Goal: Navigation & Orientation: Find specific page/section

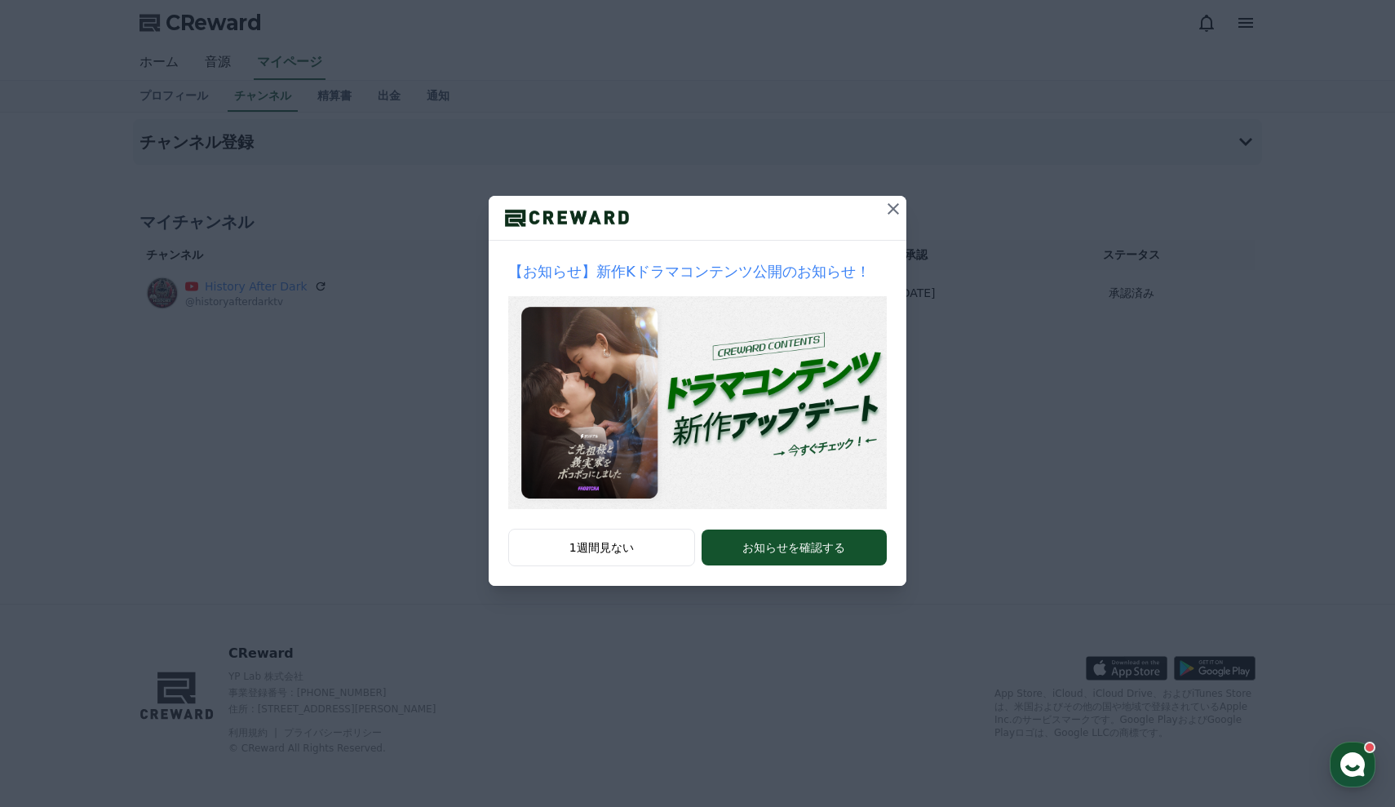
click at [888, 207] on icon at bounding box center [893, 209] width 20 height 20
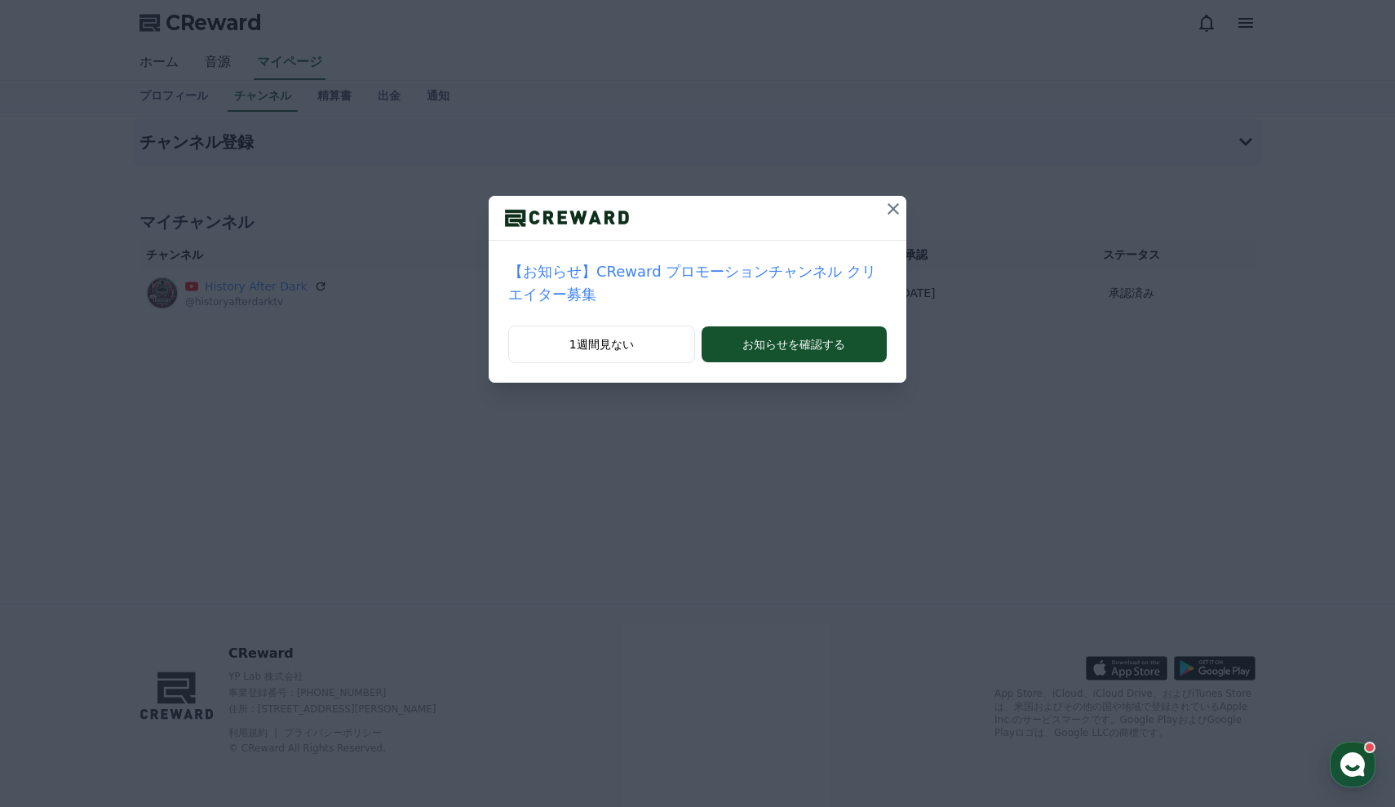
click at [888, 207] on icon at bounding box center [893, 209] width 20 height 20
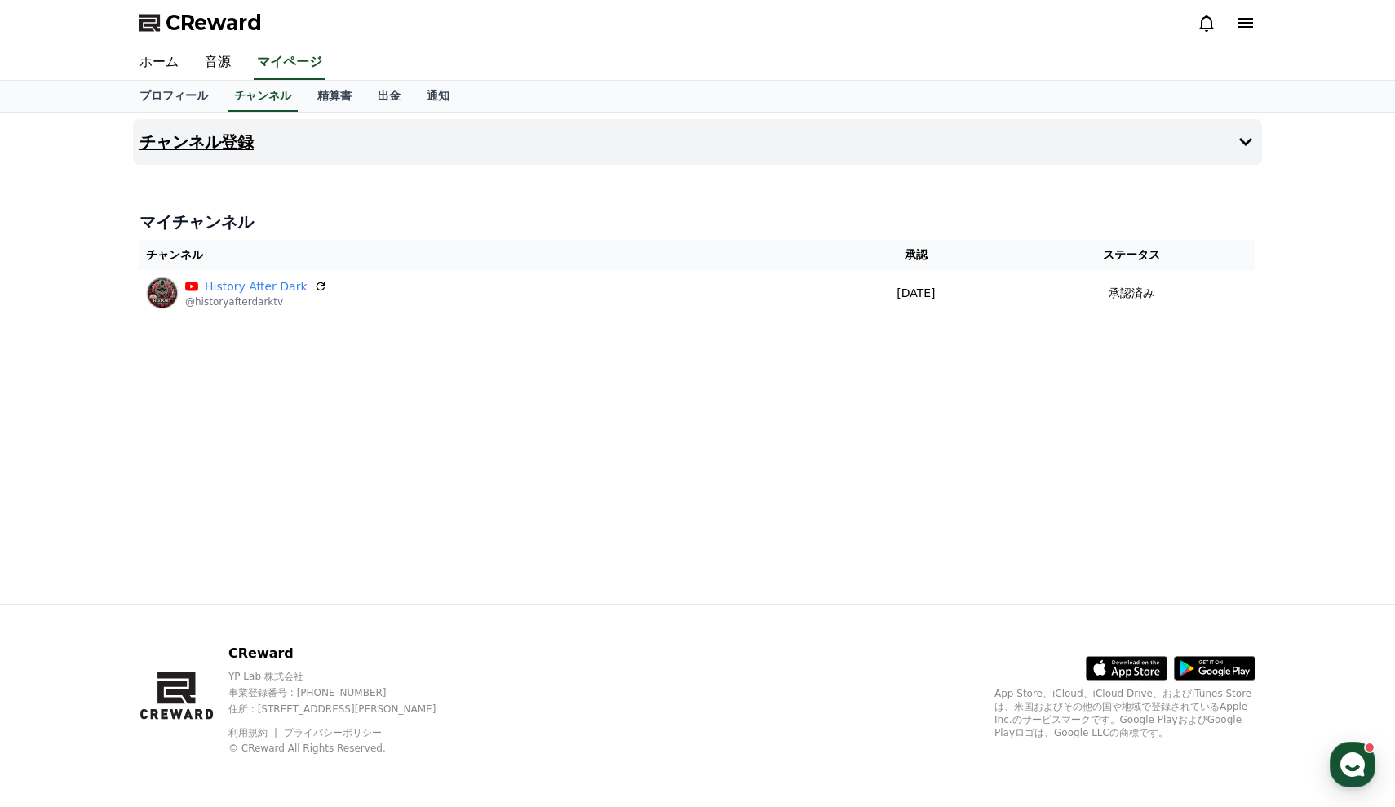
click at [524, 139] on button "チャンネル登録" at bounding box center [697, 142] width 1129 height 46
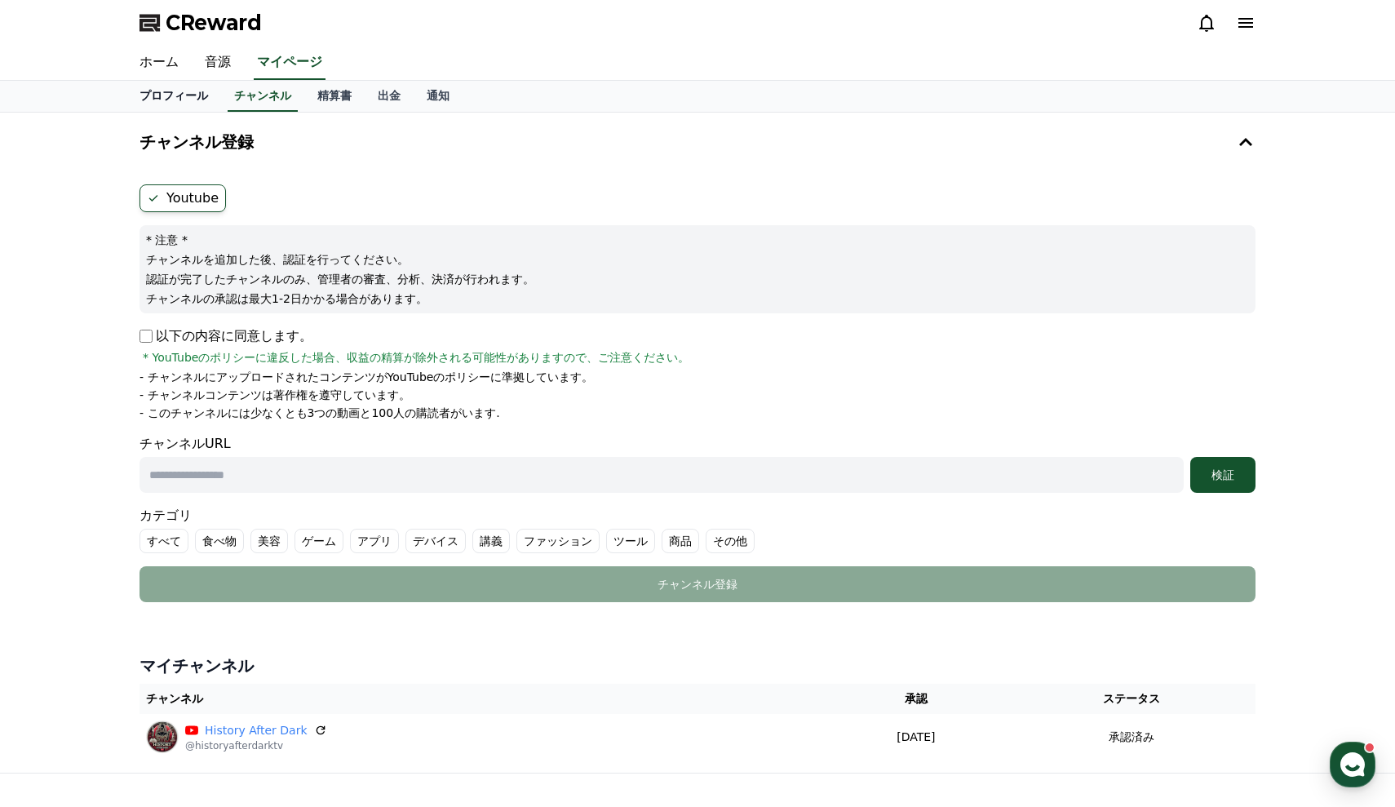
click at [146, 103] on link "プロフィール" at bounding box center [173, 96] width 95 height 31
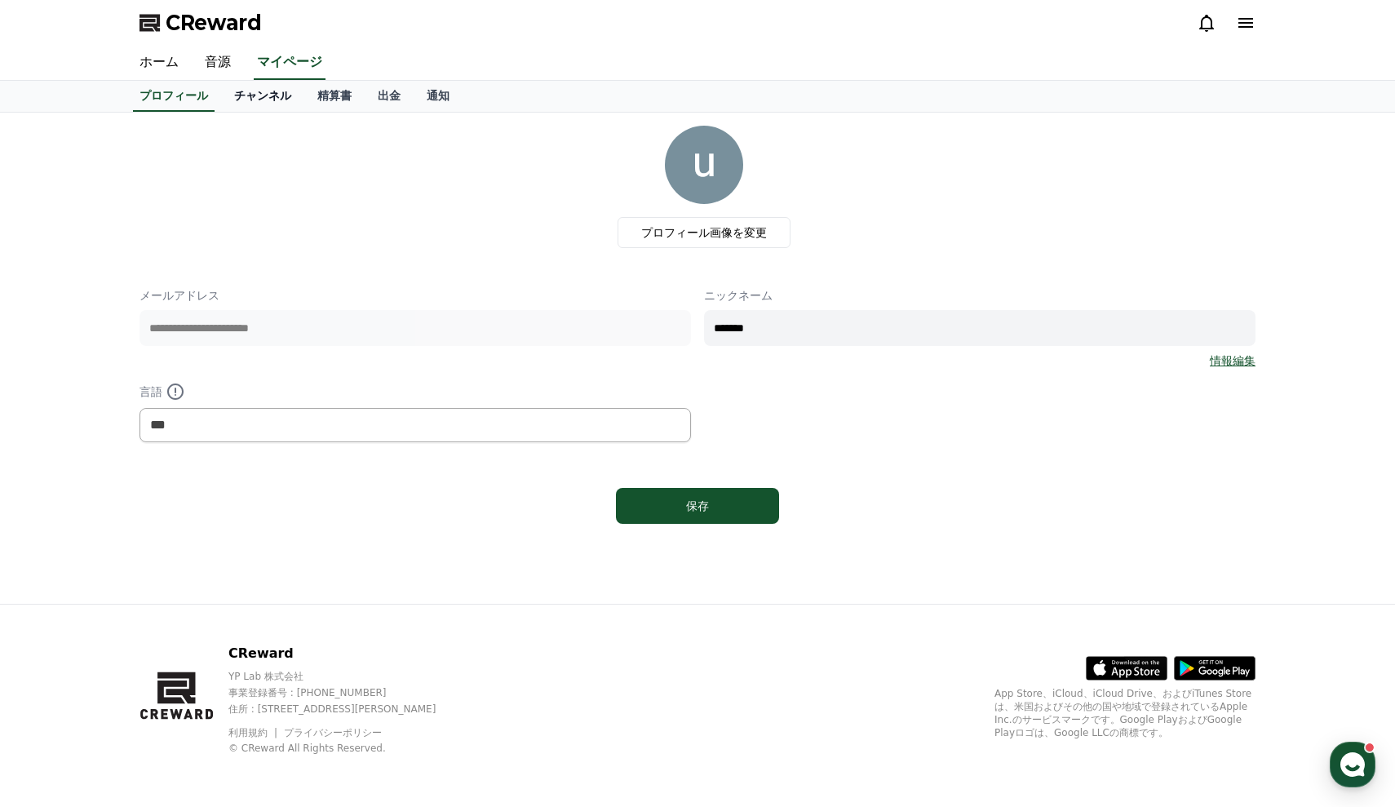
click at [267, 106] on link "チャンネル" at bounding box center [262, 96] width 83 height 31
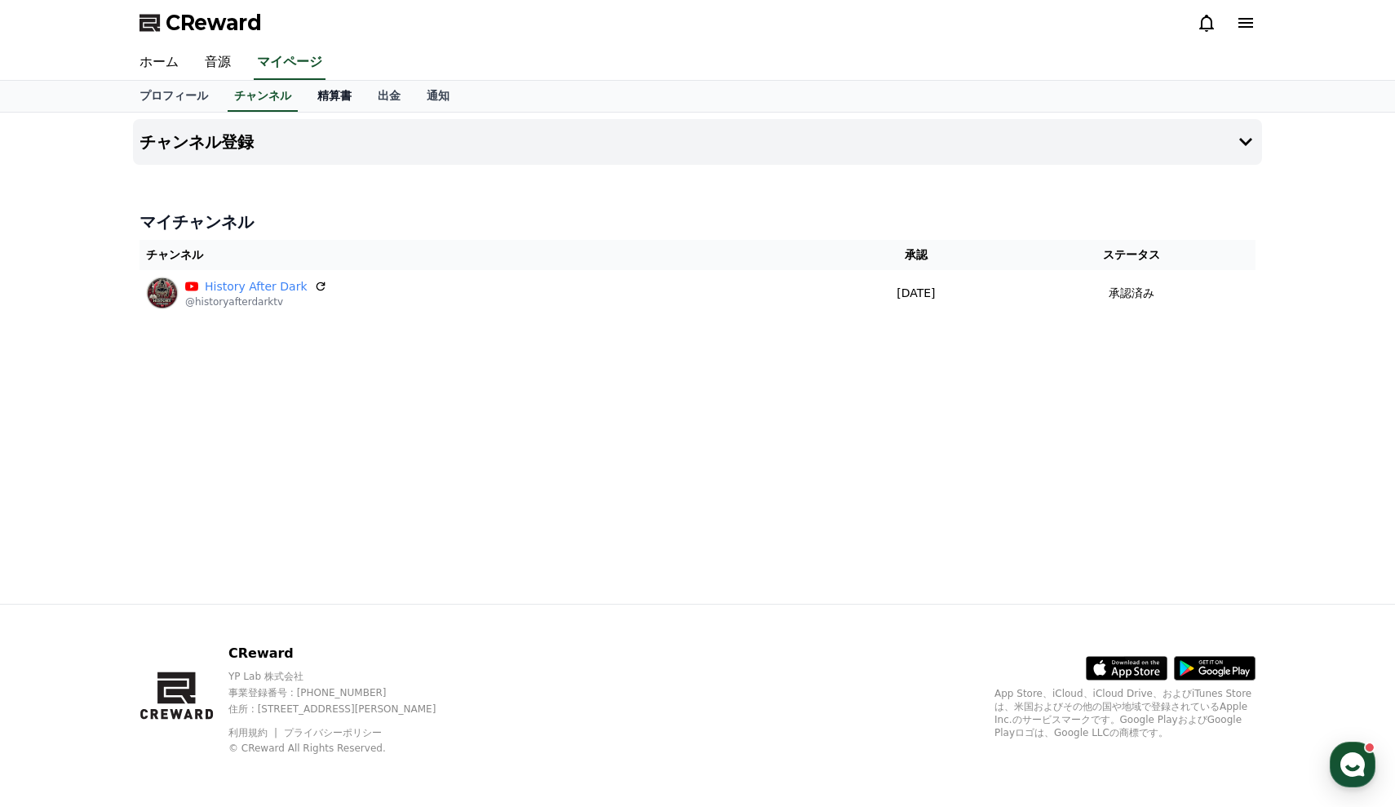
click at [328, 98] on link "精算書" at bounding box center [334, 96] width 60 height 31
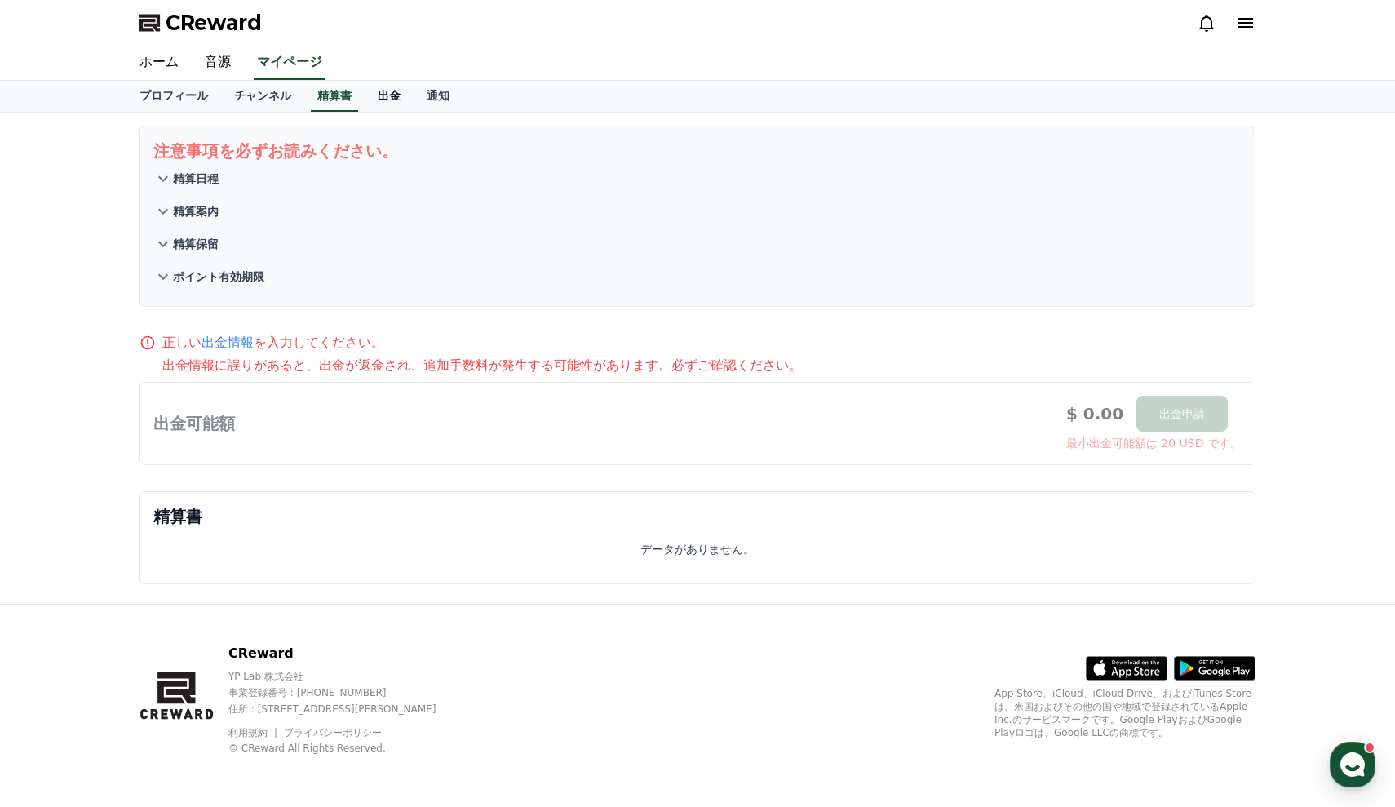
click at [378, 95] on link "出金" at bounding box center [389, 96] width 49 height 31
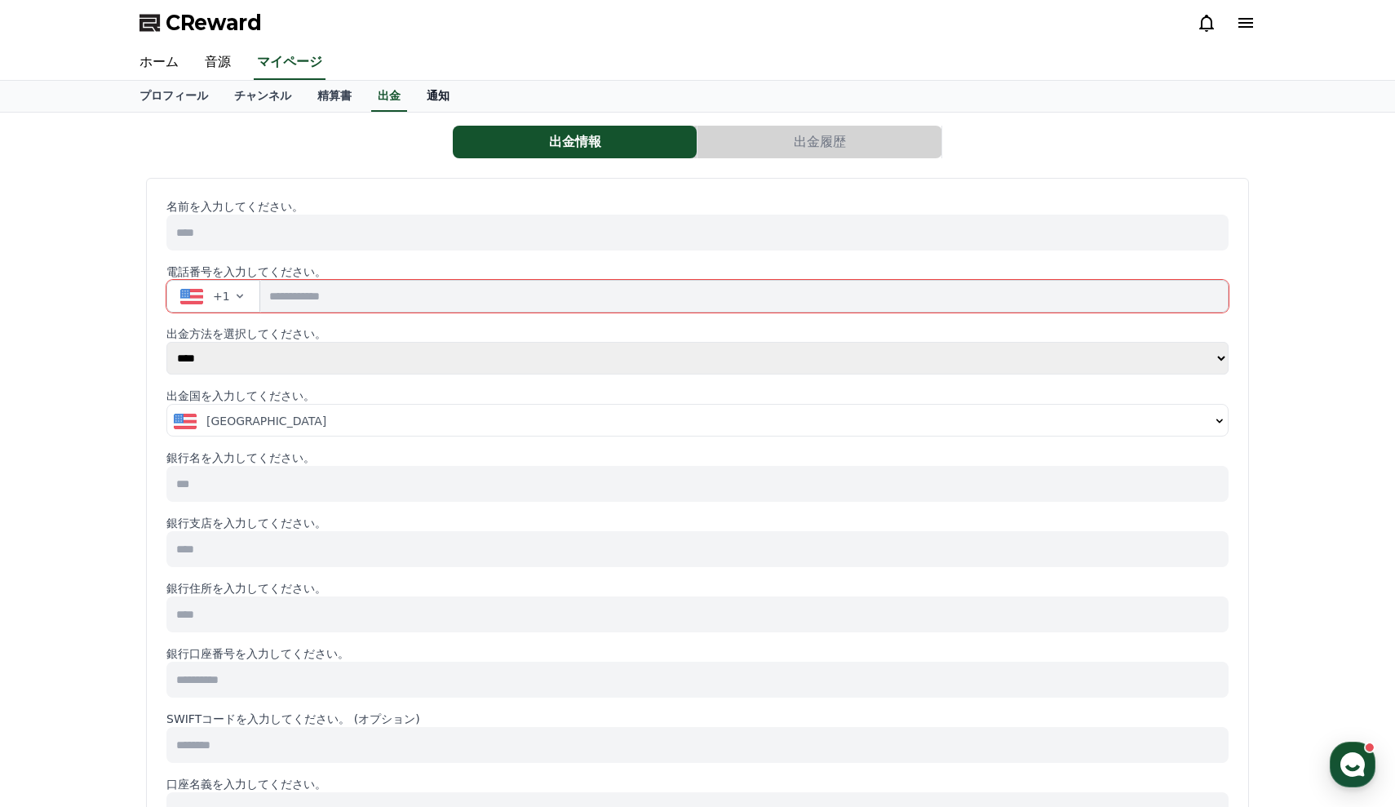
click at [427, 96] on link "通知" at bounding box center [438, 96] width 49 height 31
click at [171, 89] on link "プロフィール" at bounding box center [173, 96] width 95 height 31
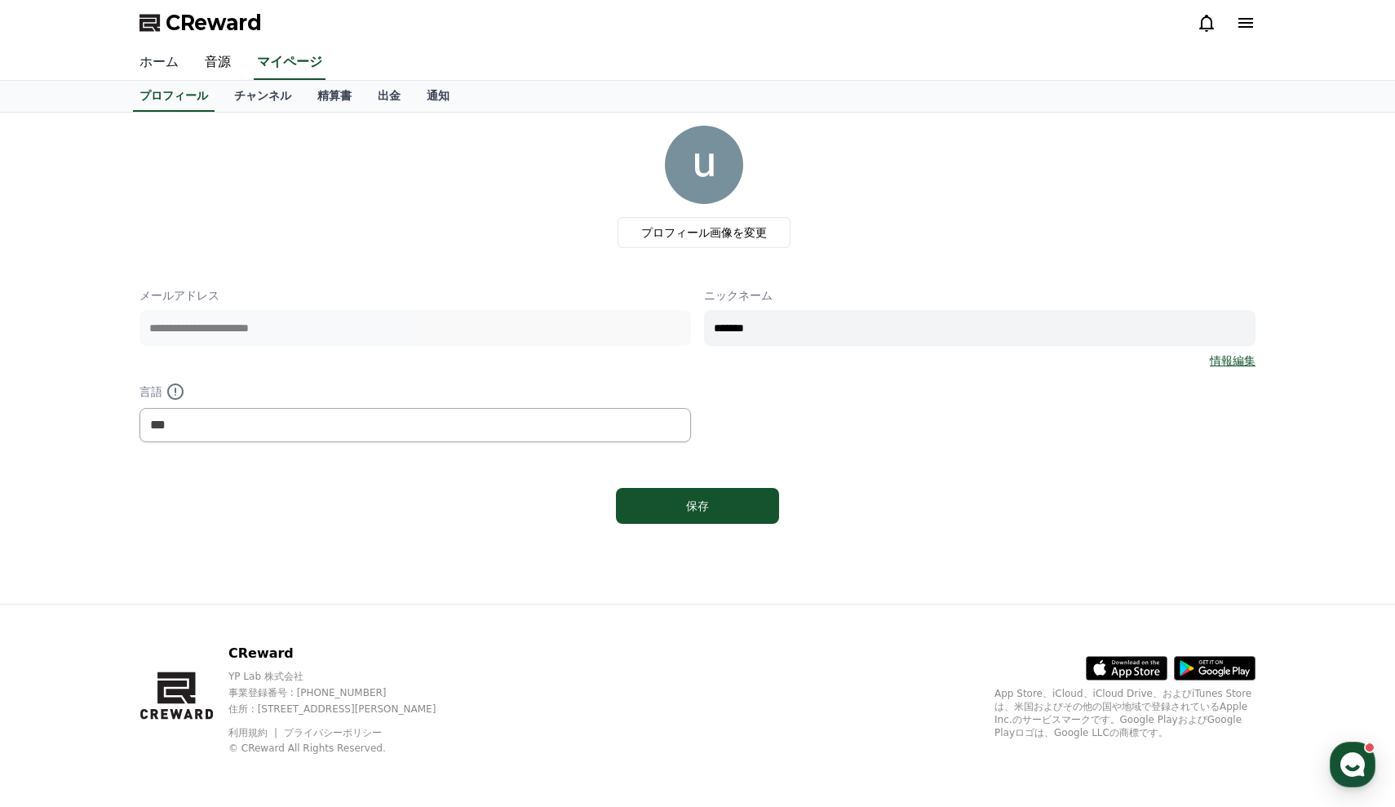
click at [163, 65] on link "ホーム" at bounding box center [158, 63] width 65 height 34
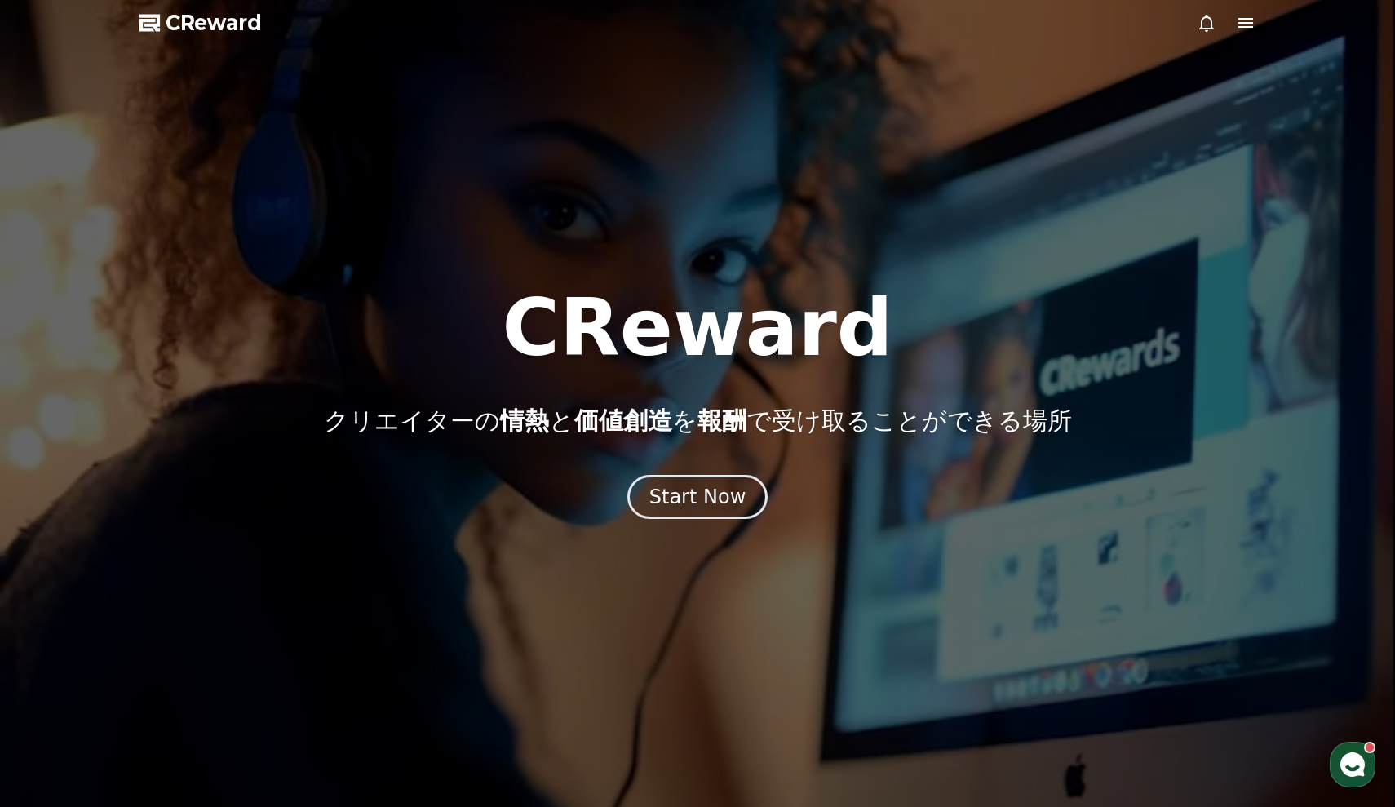
click at [223, 42] on div at bounding box center [697, 403] width 1395 height 807
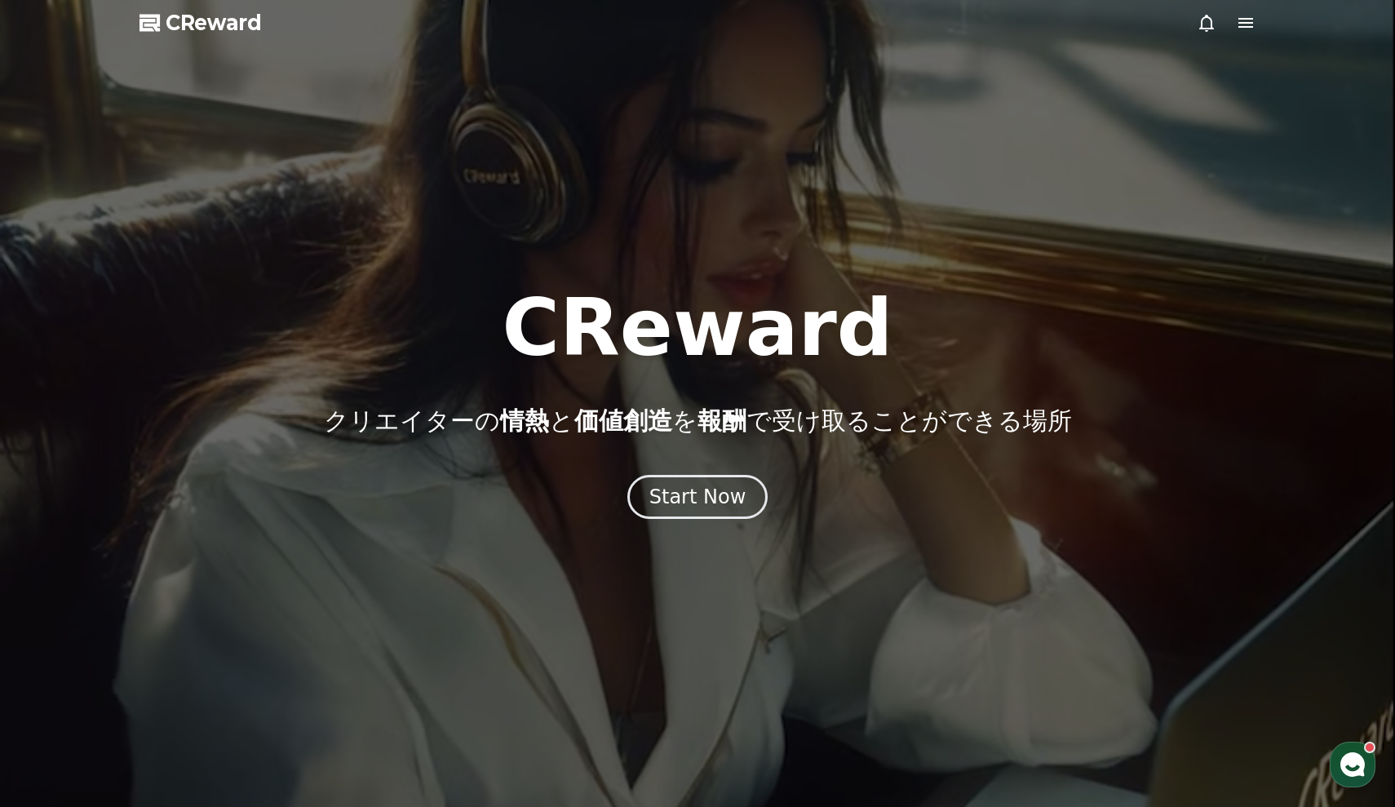
click at [223, 40] on div at bounding box center [697, 403] width 1395 height 807
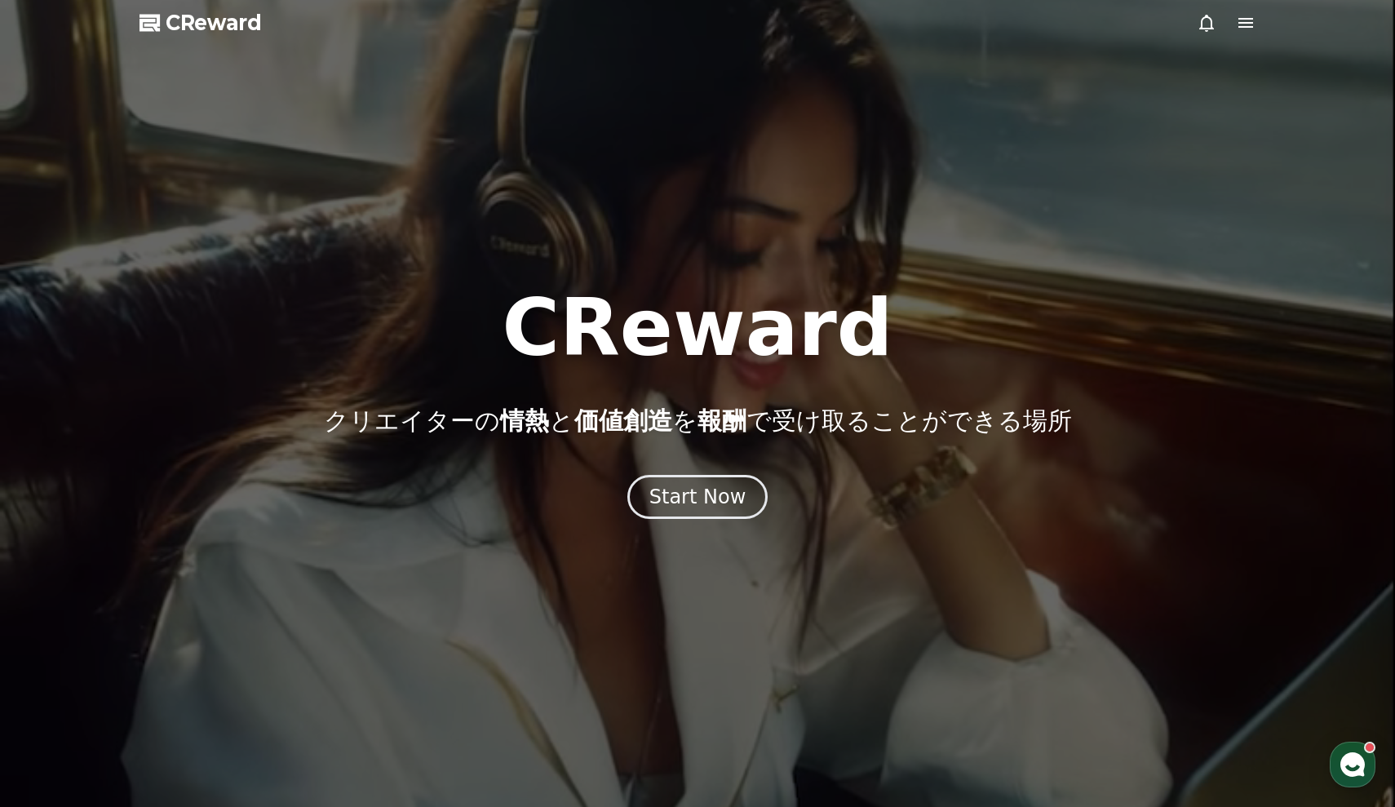
click at [224, 24] on span "CReward" at bounding box center [214, 23] width 96 height 26
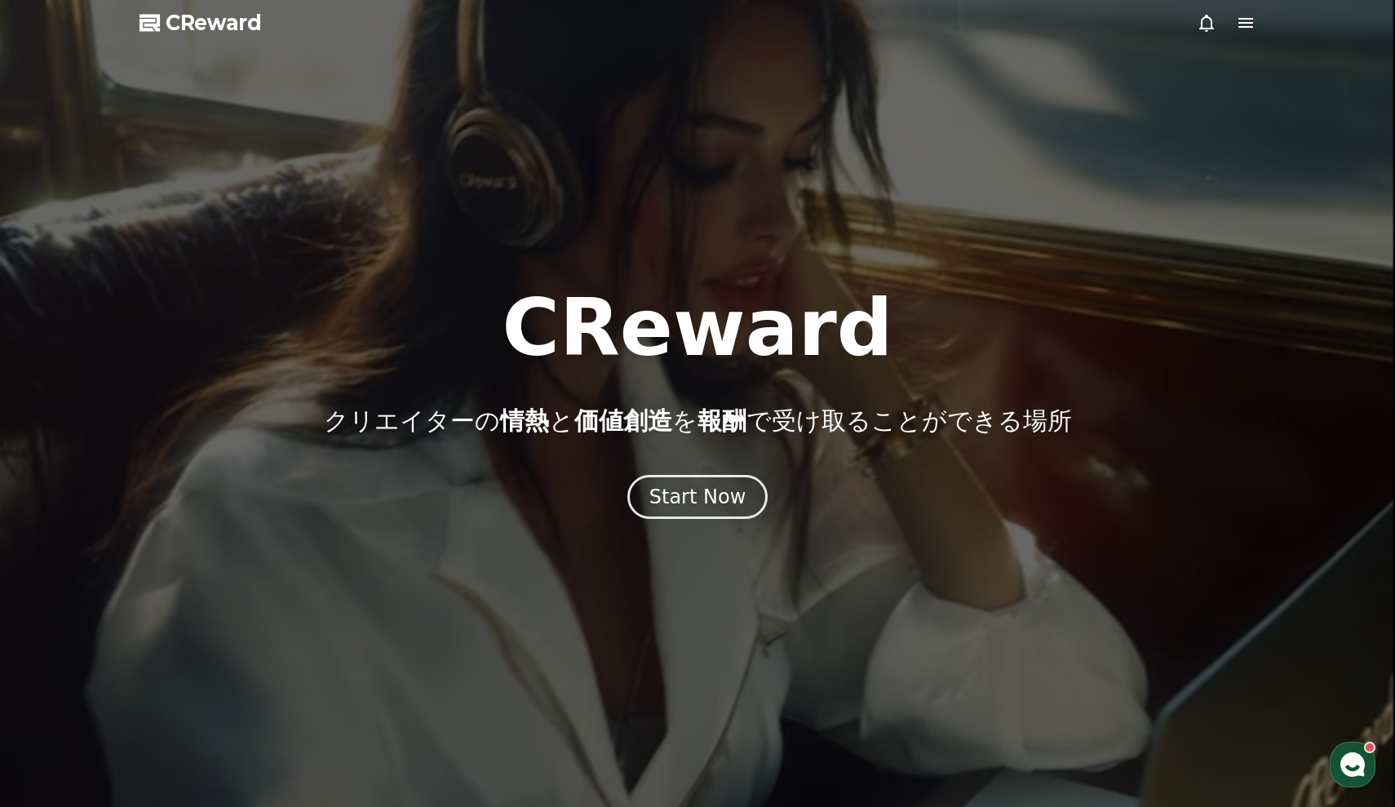
click at [1237, 25] on icon at bounding box center [1246, 23] width 20 height 20
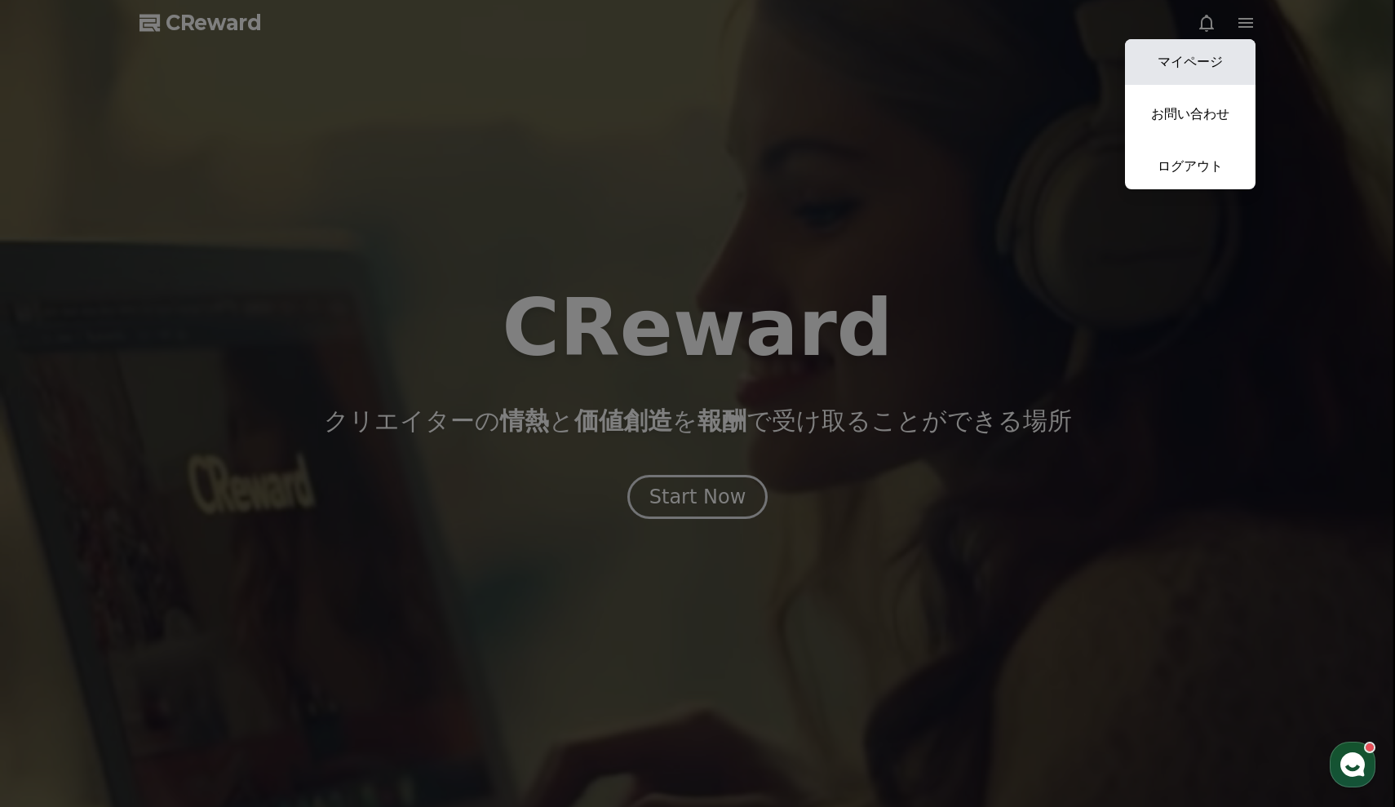
click at [1179, 70] on link "マイページ" at bounding box center [1190, 62] width 131 height 46
